Goal: Information Seeking & Learning: Check status

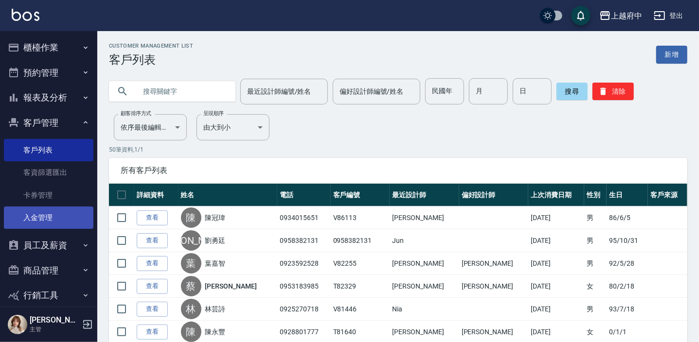
scroll to position [38, 0]
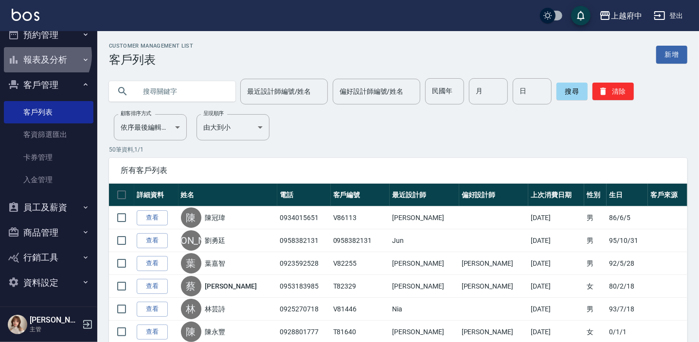
click at [43, 55] on button "報表及分析" at bounding box center [49, 59] width 90 height 25
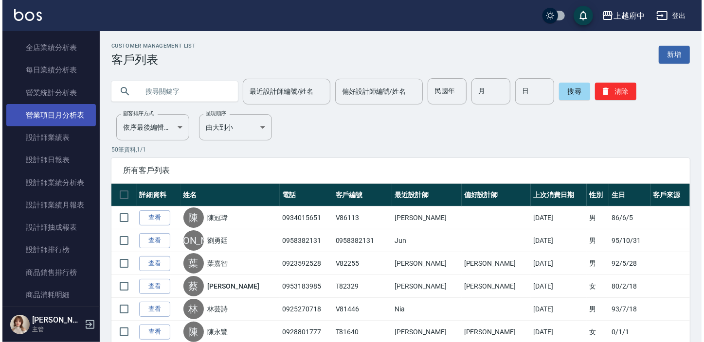
scroll to position [303, 0]
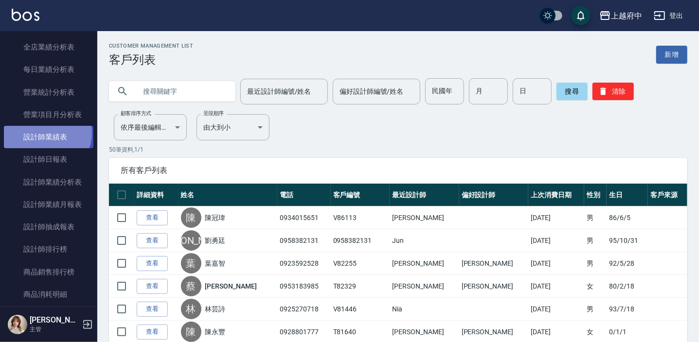
click at [45, 132] on link "設計師業績表" at bounding box center [49, 137] width 90 height 22
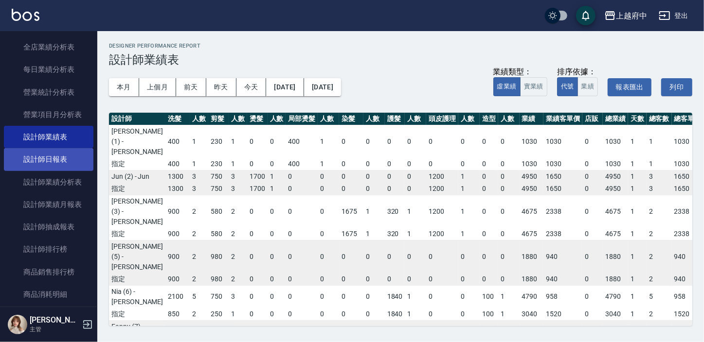
click at [64, 163] on link "設計師日報表" at bounding box center [49, 159] width 90 height 22
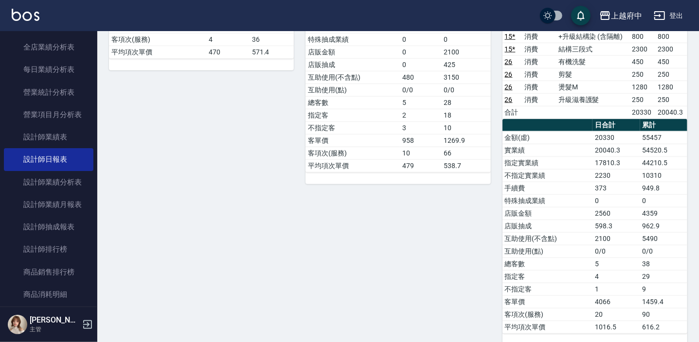
scroll to position [530, 0]
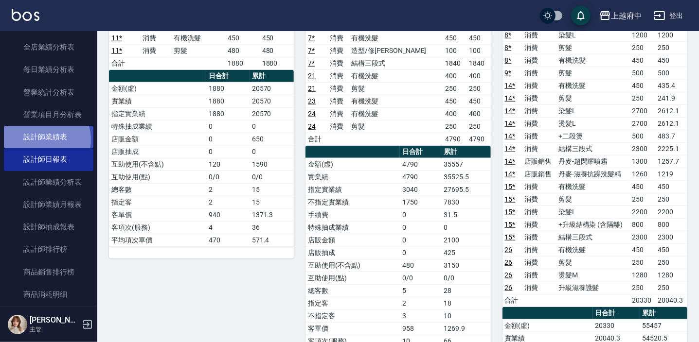
click at [45, 139] on link "設計師業績表" at bounding box center [49, 137] width 90 height 22
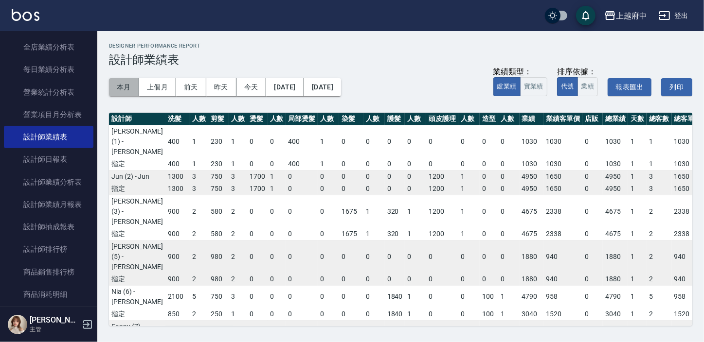
click at [122, 88] on button "本月" at bounding box center [124, 87] width 30 height 18
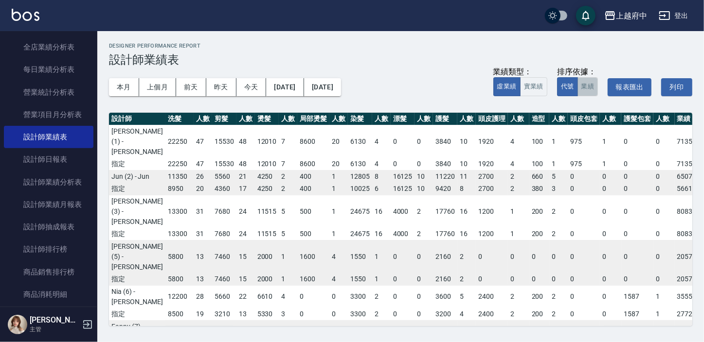
click at [594, 86] on button "業績" at bounding box center [587, 86] width 21 height 19
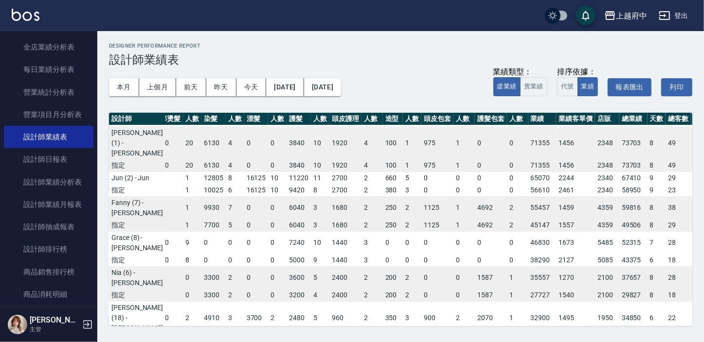
scroll to position [88, 146]
